Goal: Task Accomplishment & Management: Complete application form

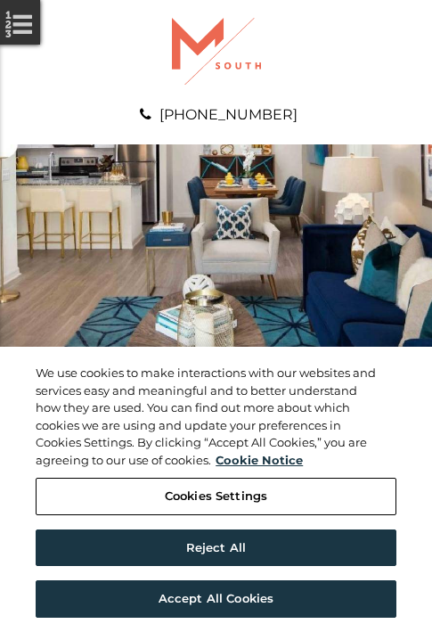
scroll to position [912, 0]
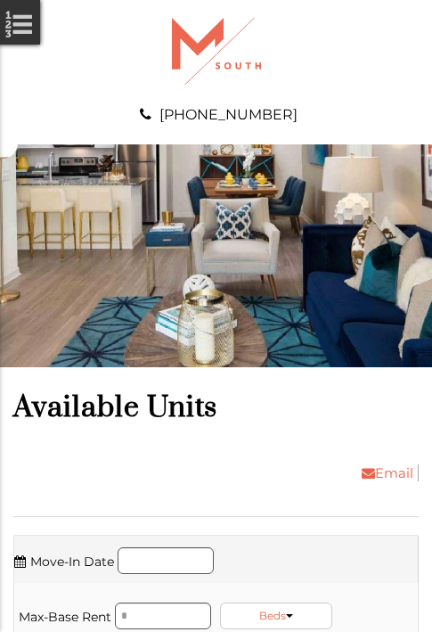
scroll to position [1634, 0]
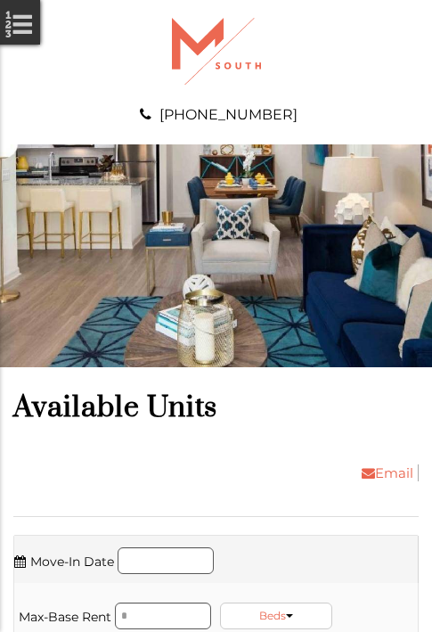
scroll to position [1938, 0]
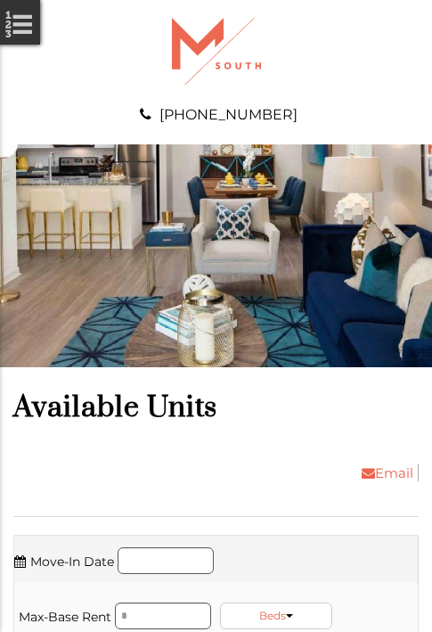
scroll to position [2546, 0]
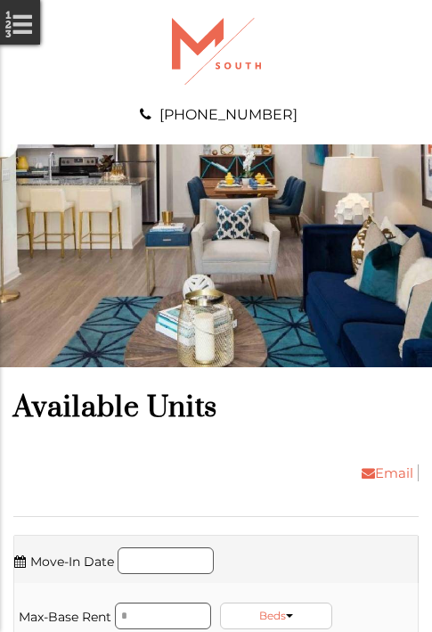
scroll to position [3572, 0]
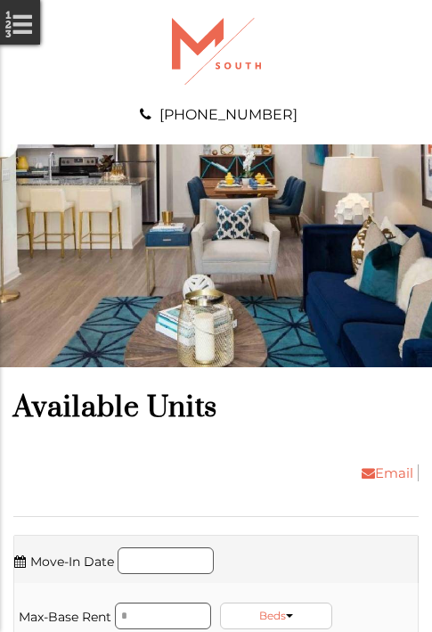
scroll to position [3875, 0]
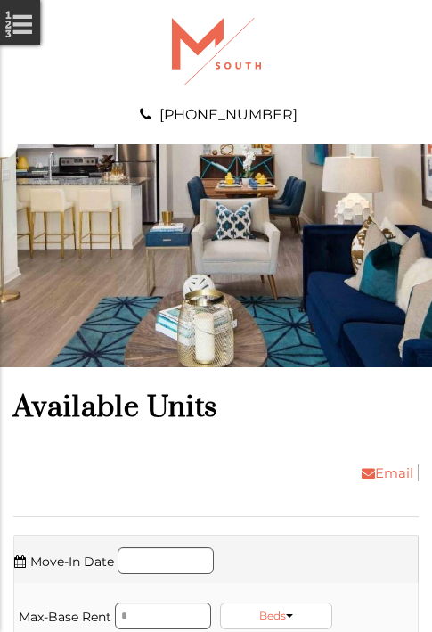
scroll to position [4179, 0]
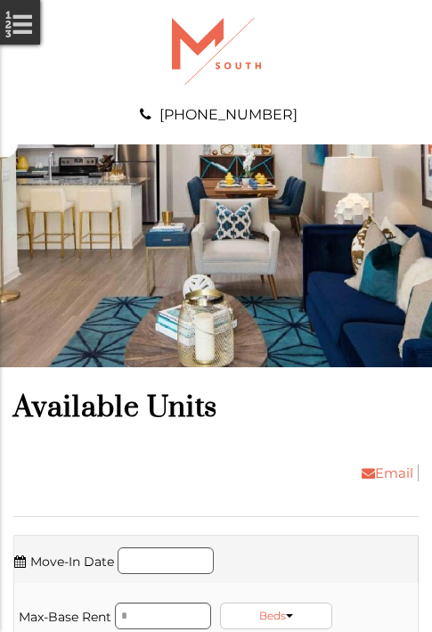
scroll to position [5205, 0]
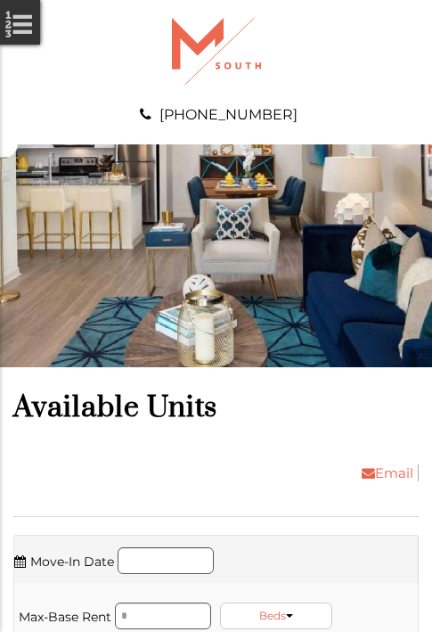
scroll to position [5813, 0]
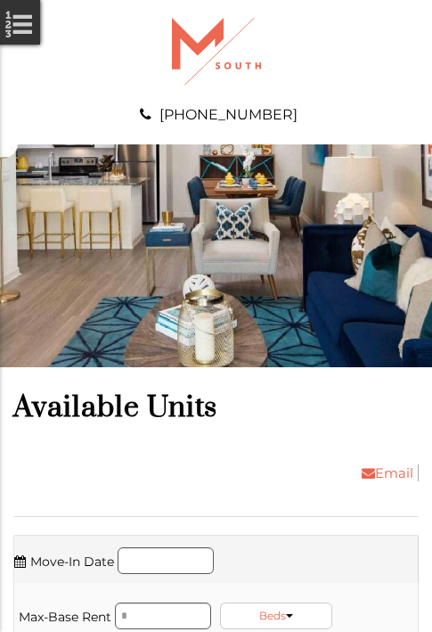
scroll to position [6649, 0]
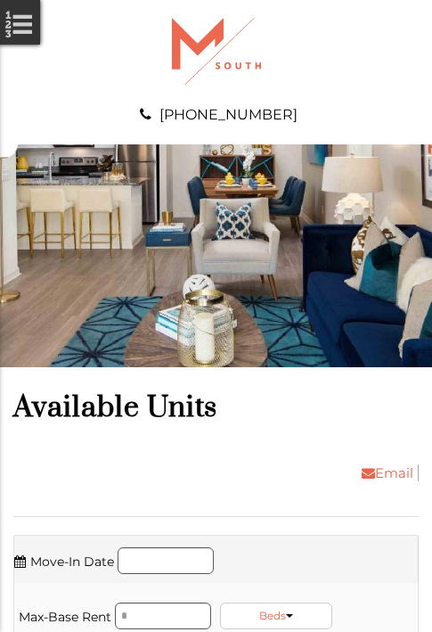
scroll to position [6953, 0]
